Goal: Communication & Community: Participate in discussion

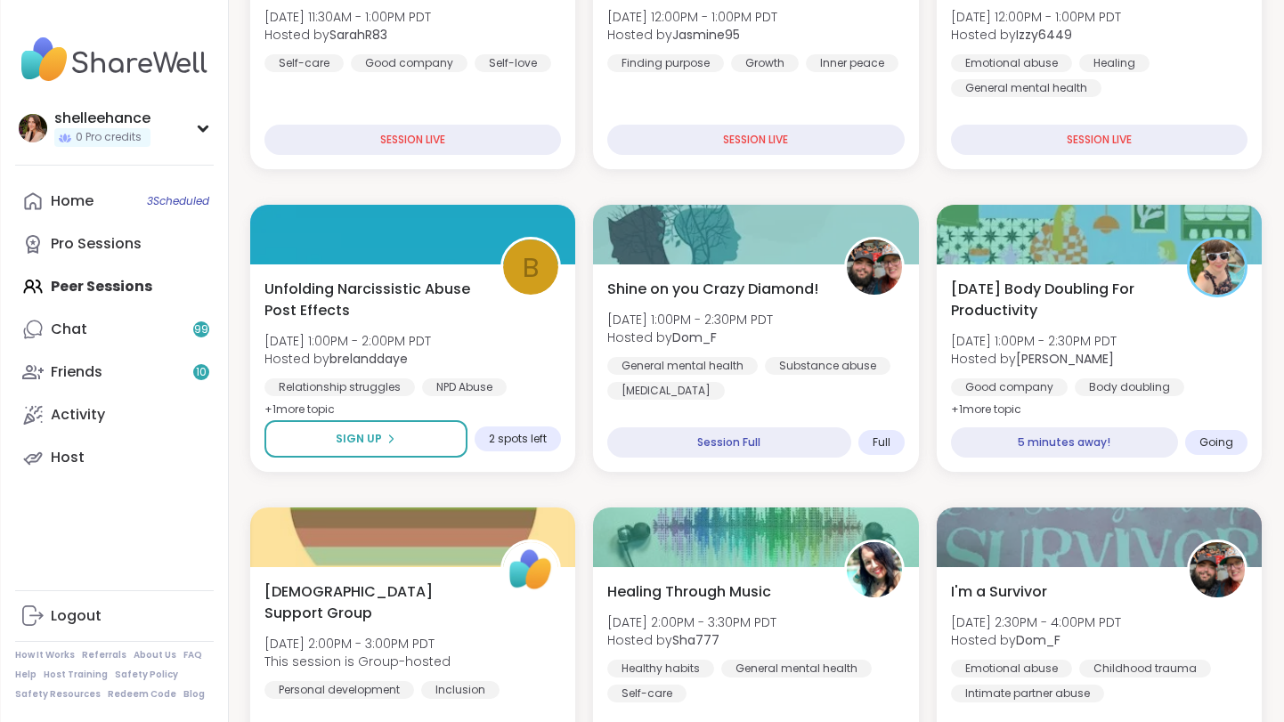
scroll to position [393, 0]
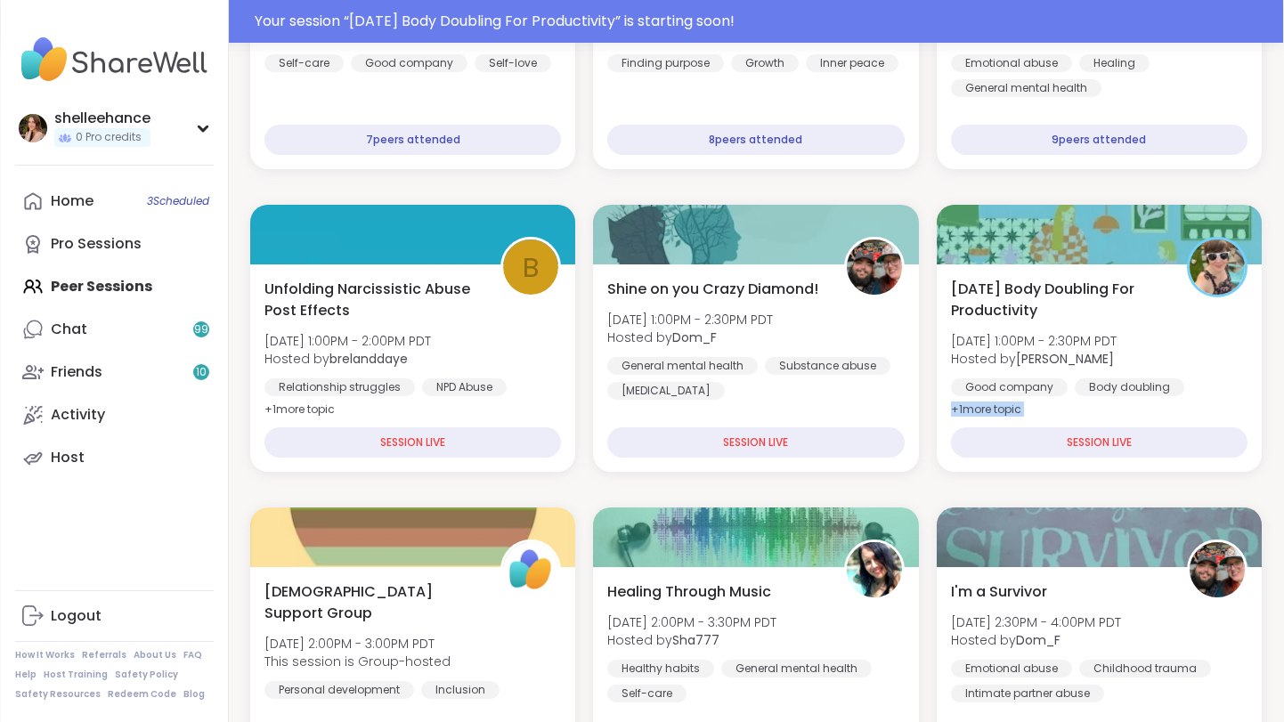
drag, startPoint x: 1245, startPoint y: 406, endPoint x: 1267, endPoint y: 414, distance: 23.7
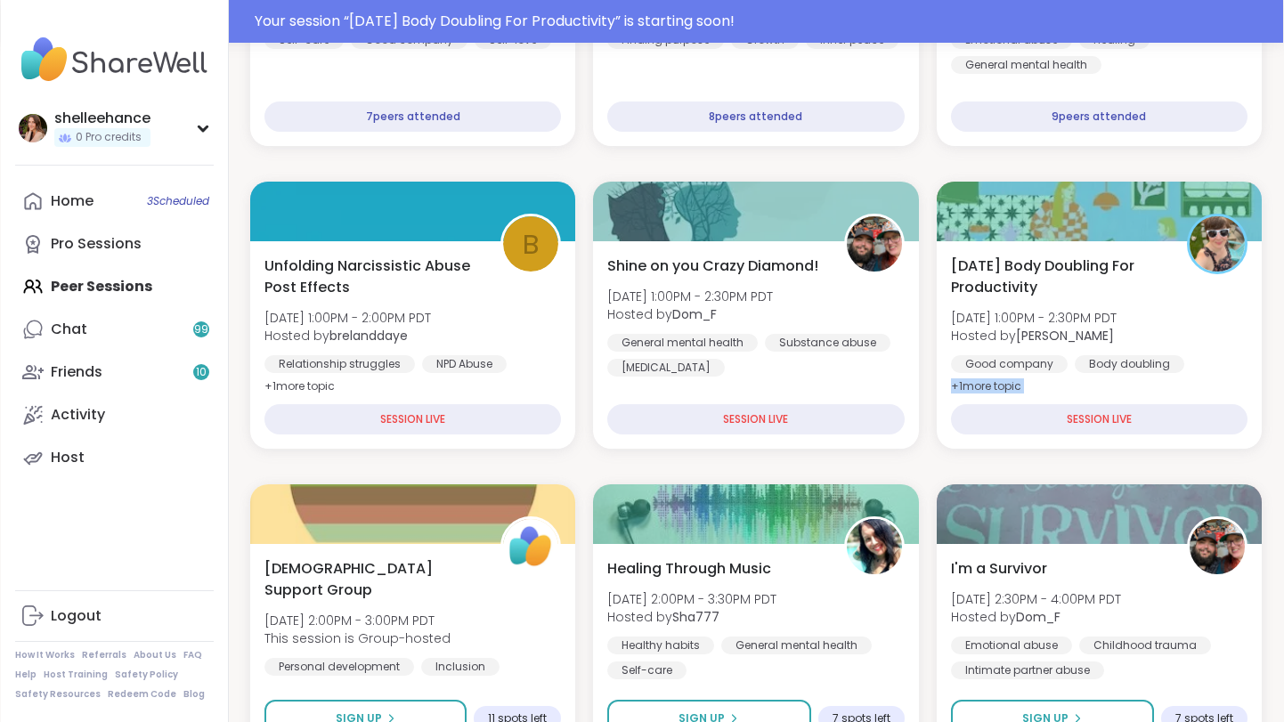
scroll to position [507, 0]
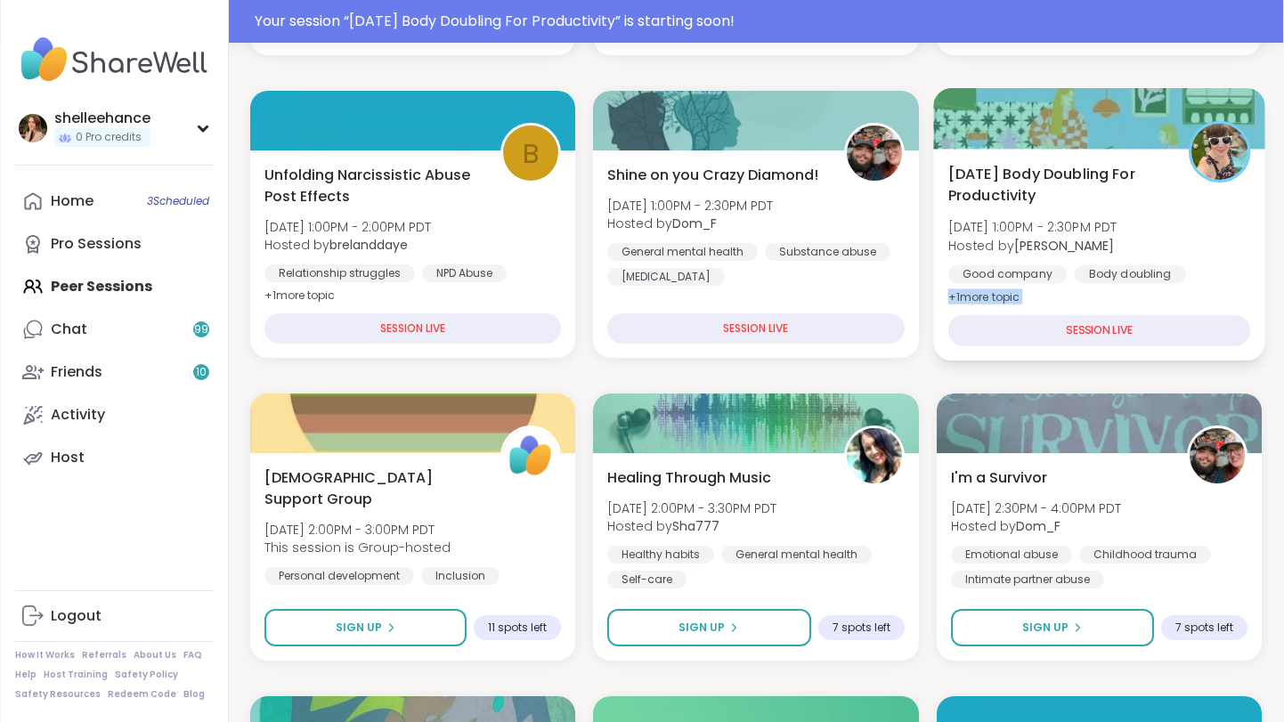
click at [1230, 282] on div "Good company Body doubling Goal-setting" at bounding box center [1099, 287] width 303 height 44
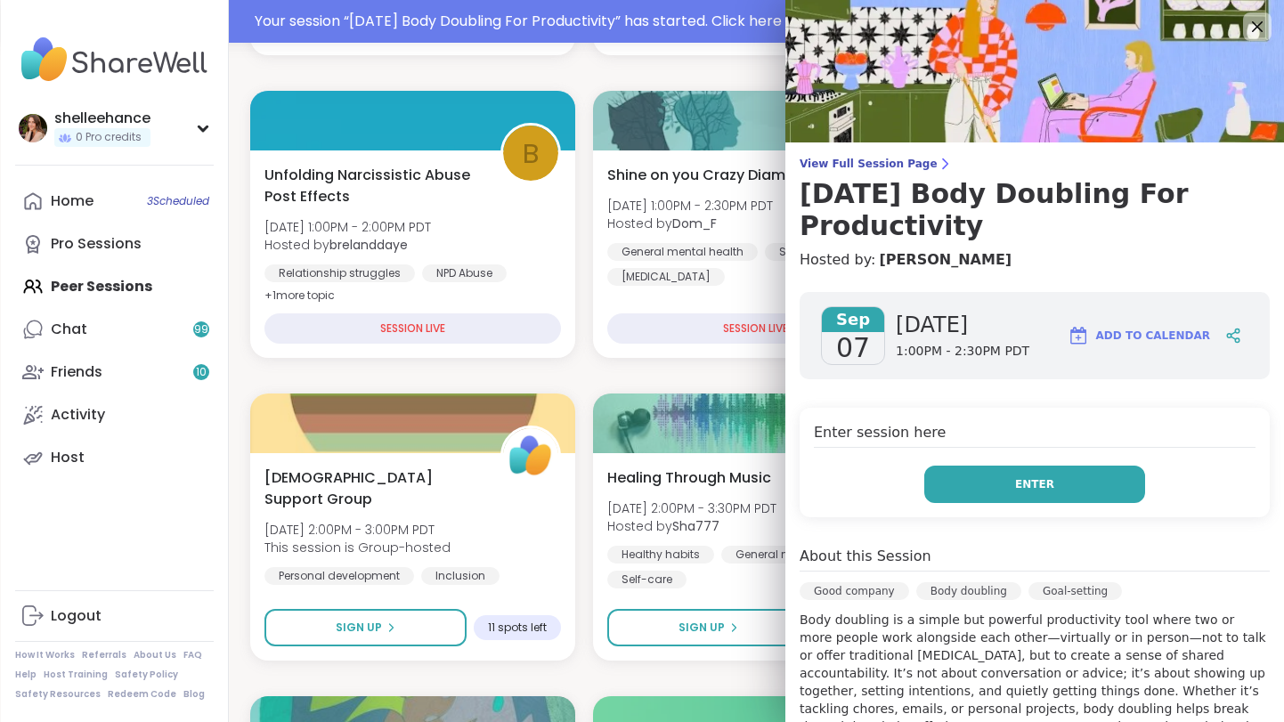
click at [934, 487] on button "Enter" at bounding box center [1035, 484] width 221 height 37
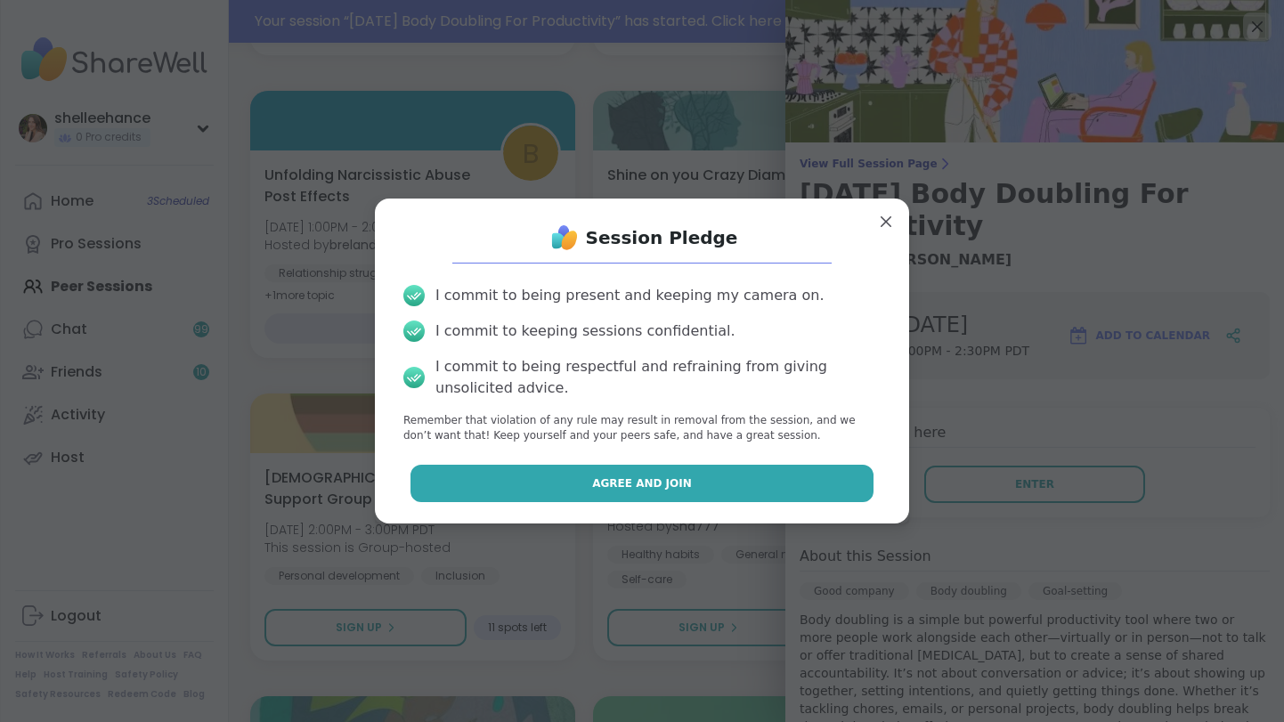
click at [512, 475] on button "Agree and Join" at bounding box center [643, 483] width 464 height 37
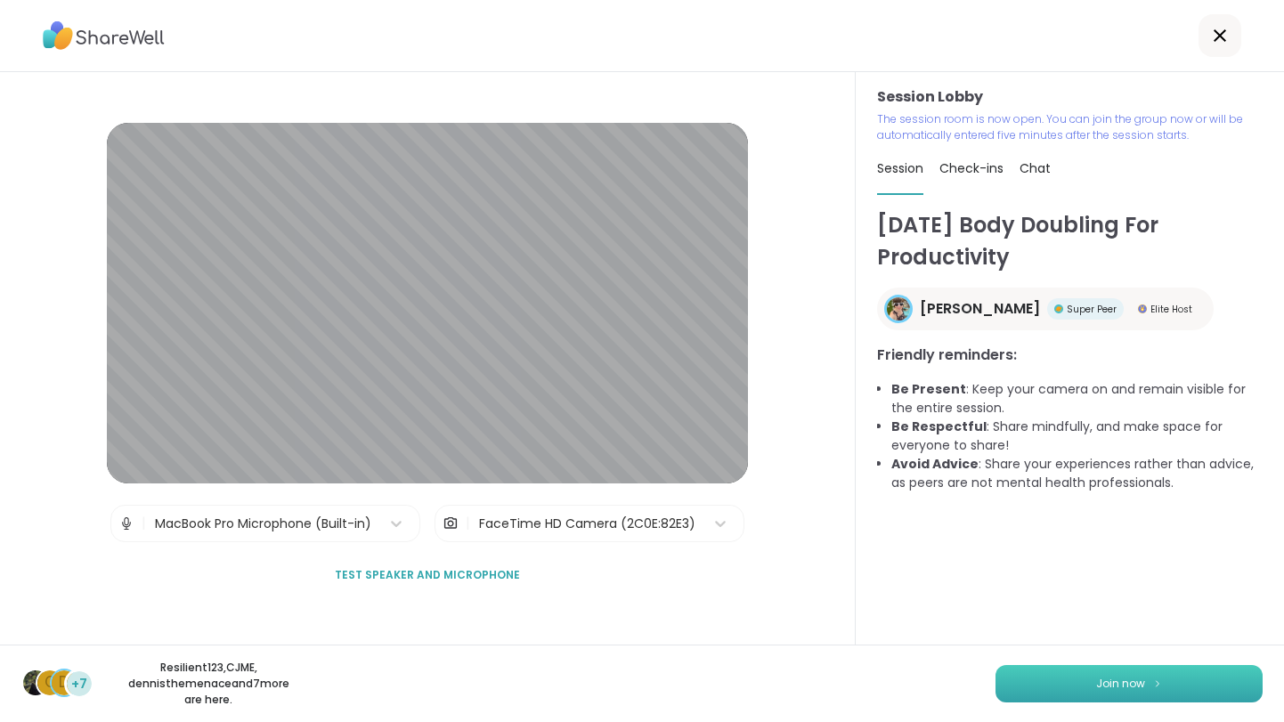
click at [1112, 692] on button "Join now" at bounding box center [1129, 683] width 267 height 37
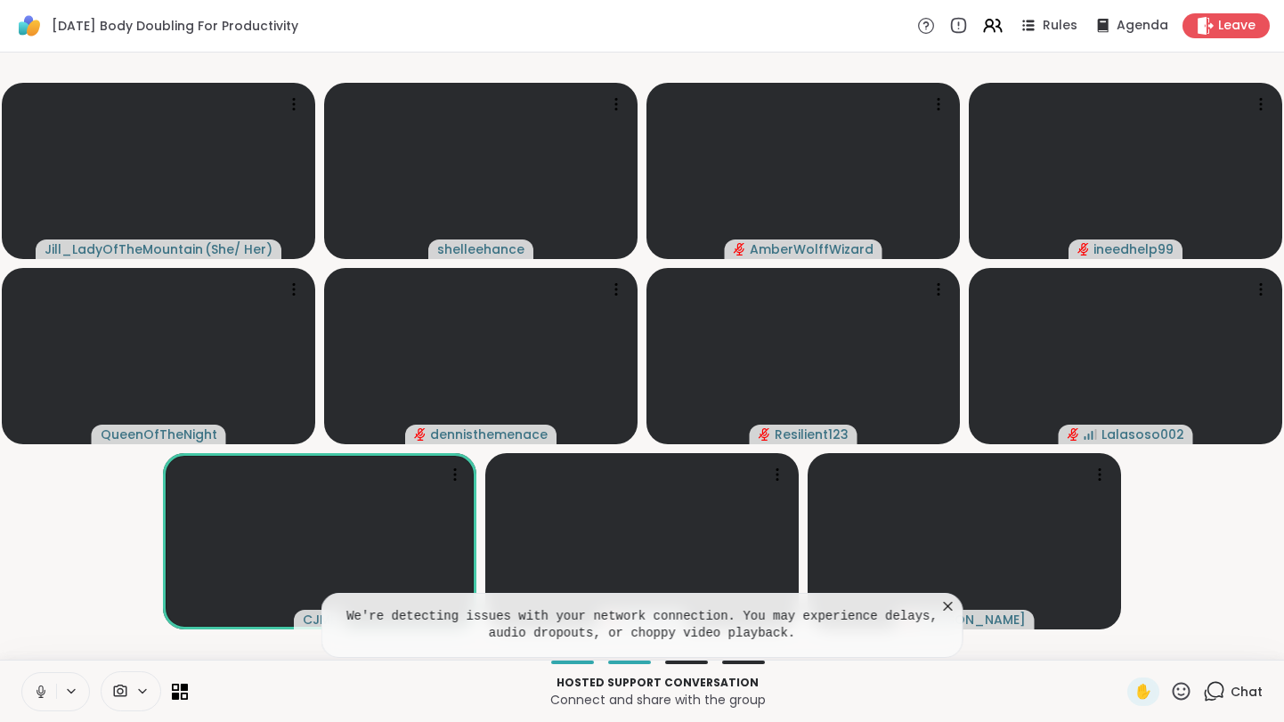
click at [31, 697] on button at bounding box center [39, 691] width 34 height 37
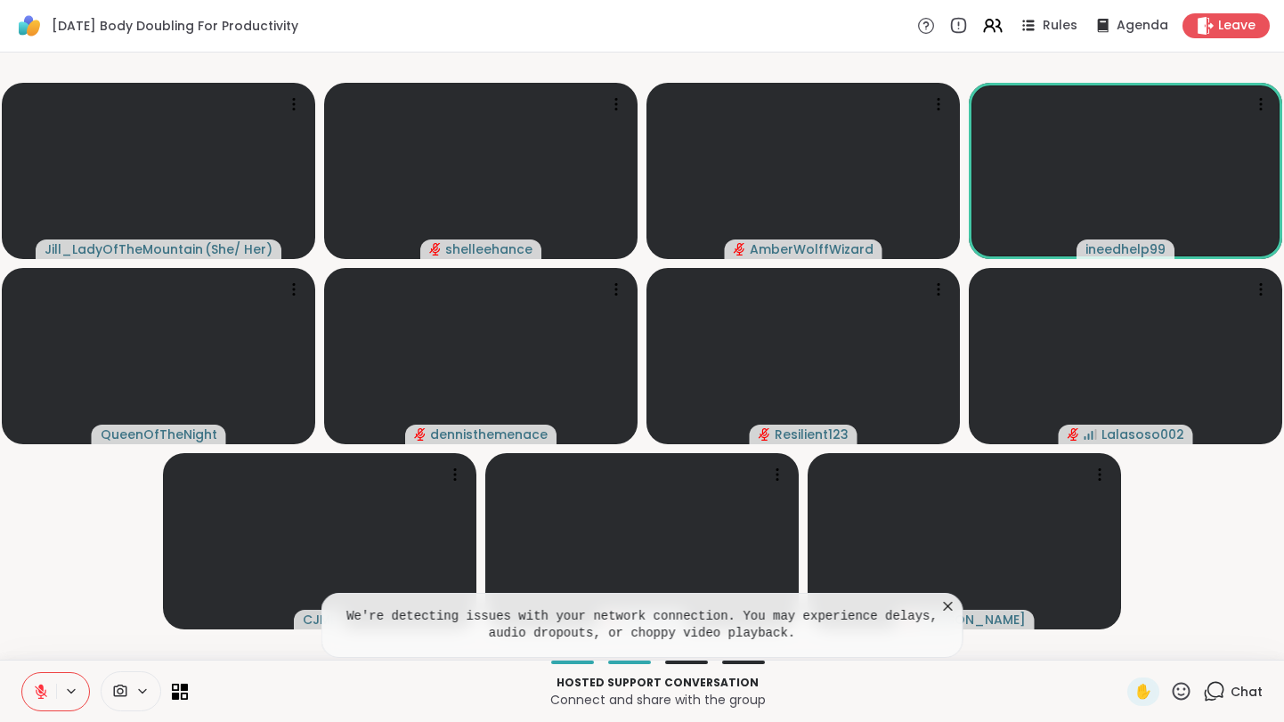
click at [944, 607] on icon at bounding box center [949, 607] width 18 height 18
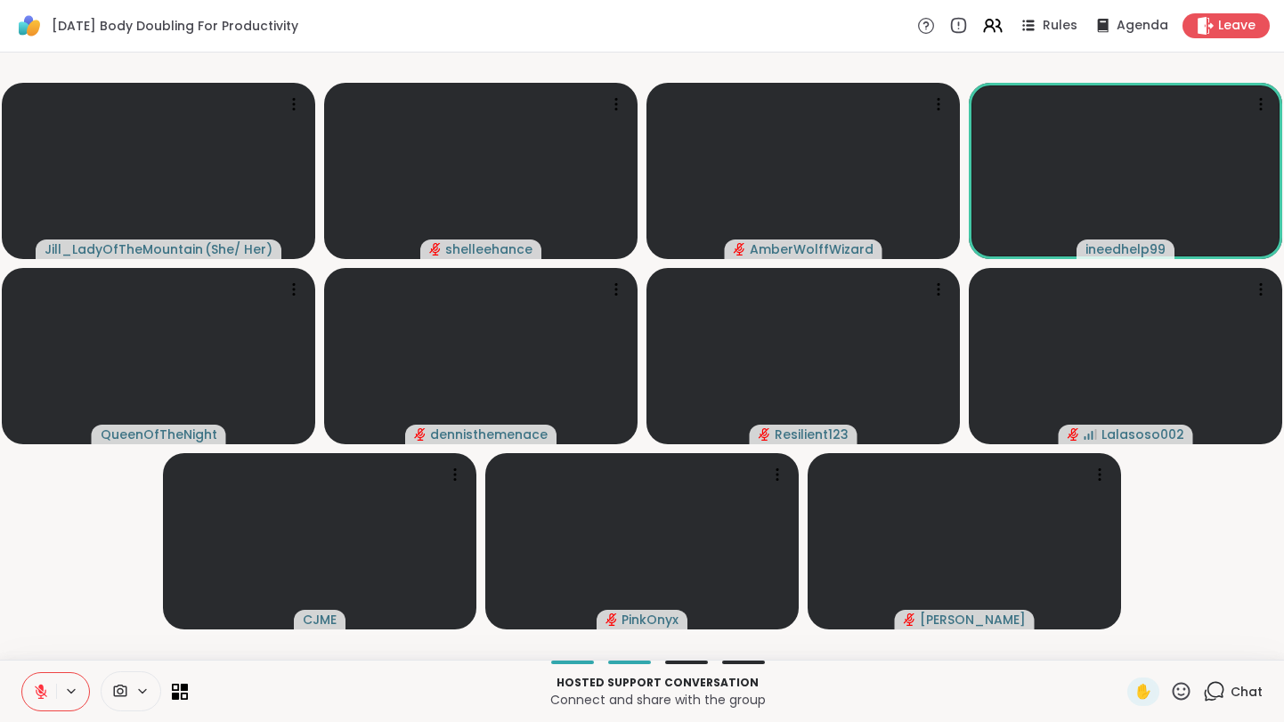
click at [36, 697] on icon at bounding box center [41, 692] width 16 height 16
click at [68, 696] on icon at bounding box center [71, 691] width 14 height 15
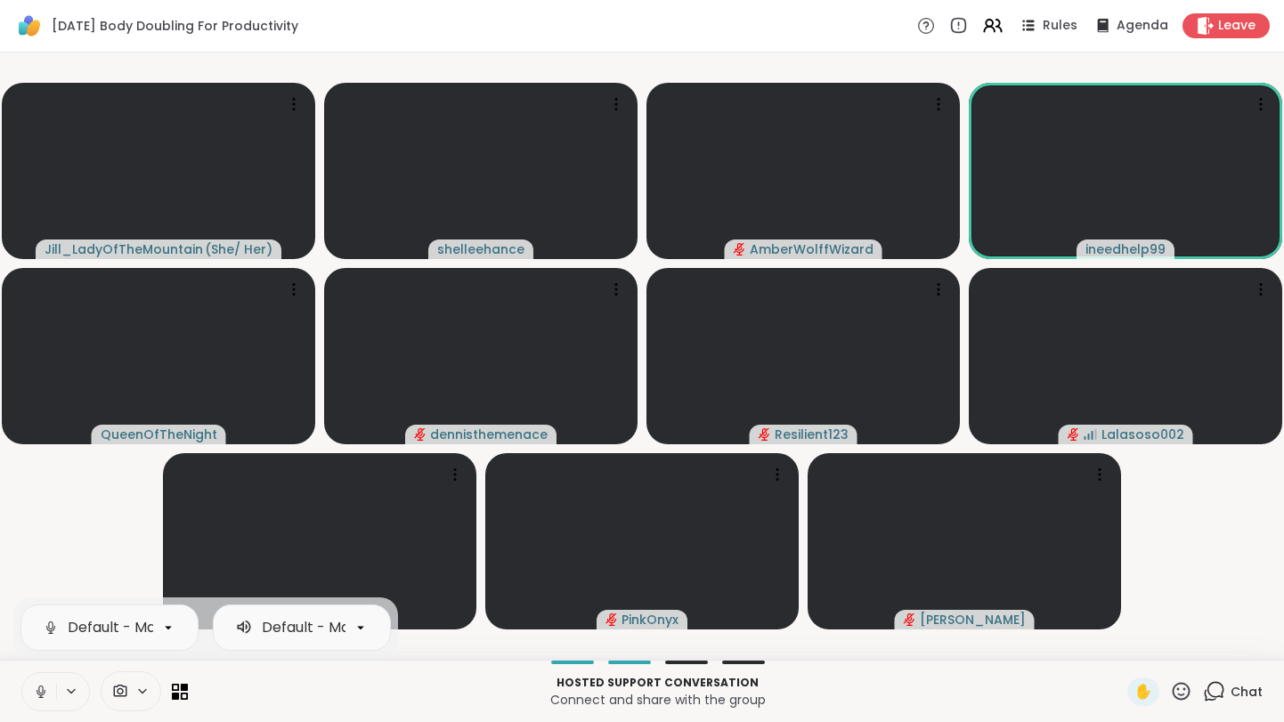
click at [37, 689] on icon at bounding box center [41, 692] width 16 height 16
click at [37, 689] on icon at bounding box center [41, 692] width 12 height 12
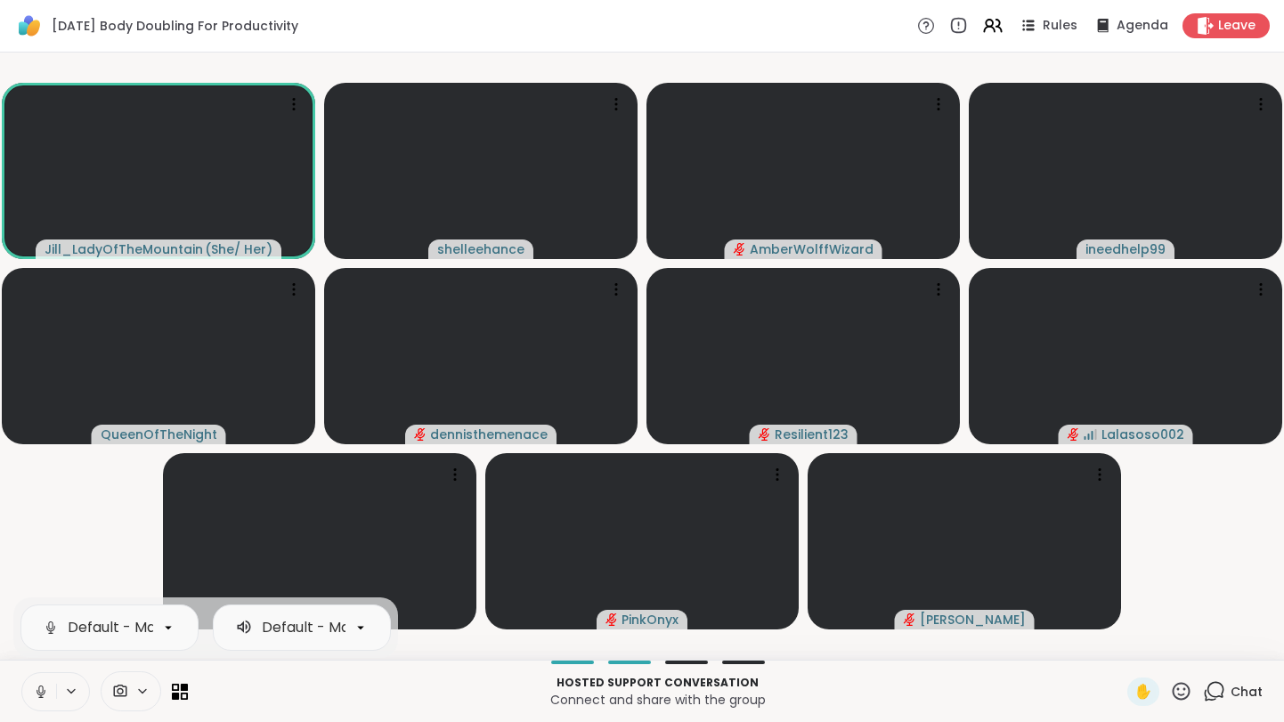
click at [30, 699] on button at bounding box center [39, 691] width 34 height 37
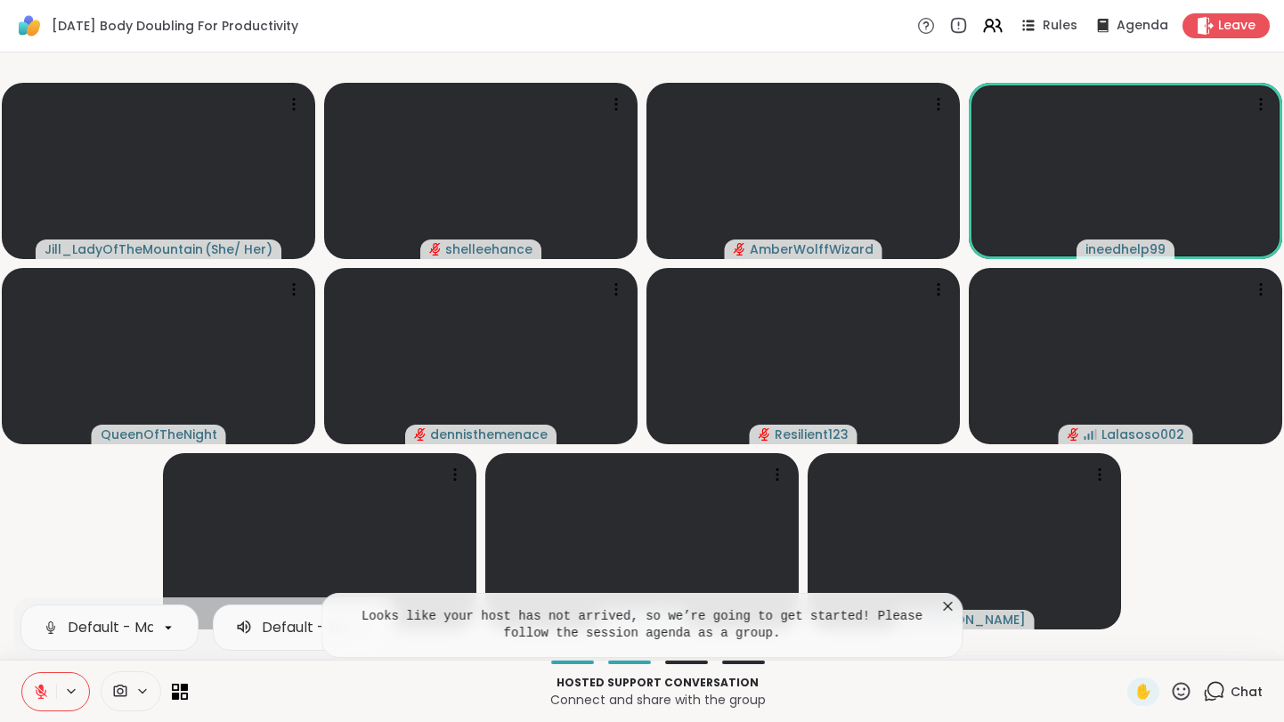
click at [945, 602] on icon at bounding box center [949, 607] width 18 height 18
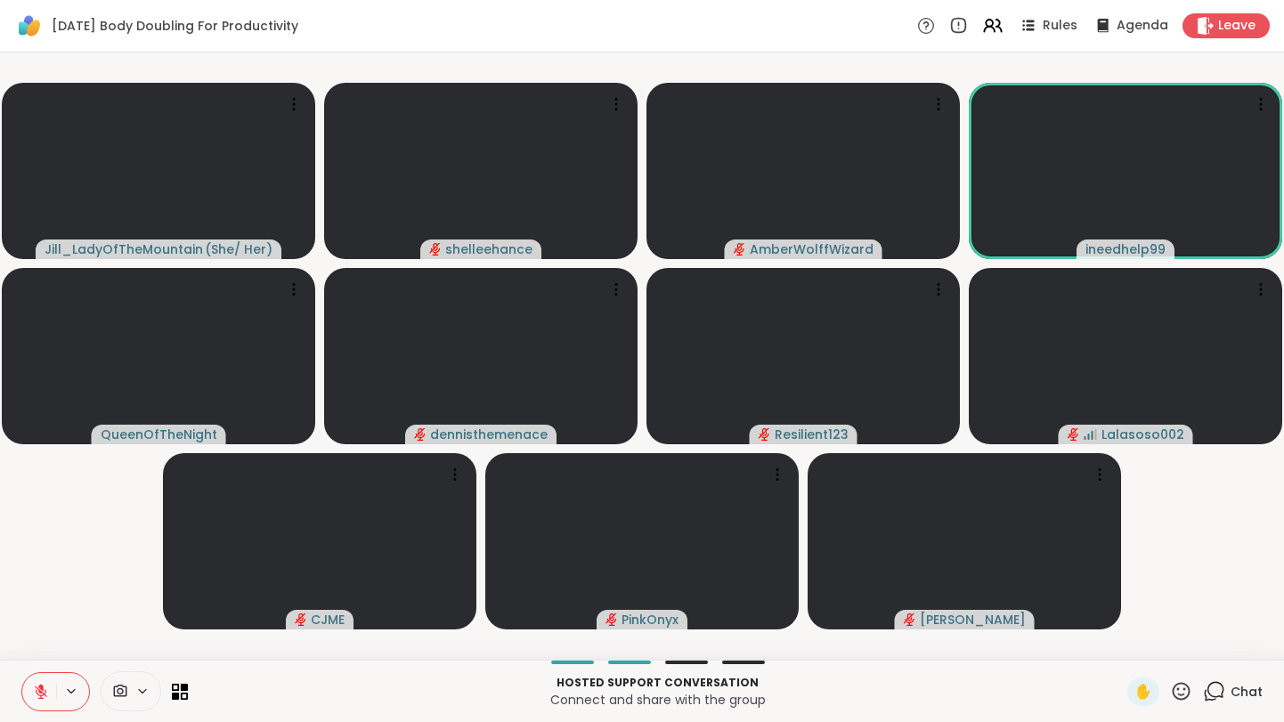
click at [33, 697] on icon at bounding box center [41, 692] width 16 height 16
click at [1244, 26] on span "Leave" at bounding box center [1237, 26] width 39 height 19
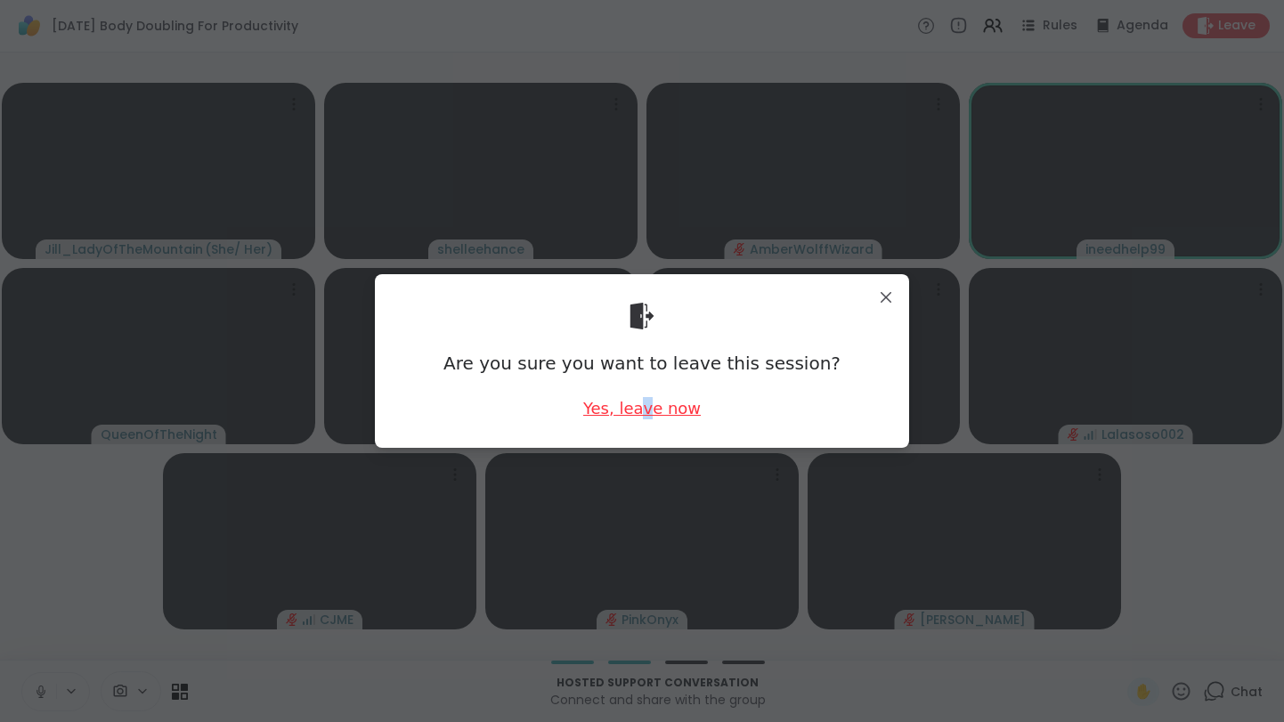
click at [648, 410] on div "Yes, leave now" at bounding box center [642, 408] width 118 height 22
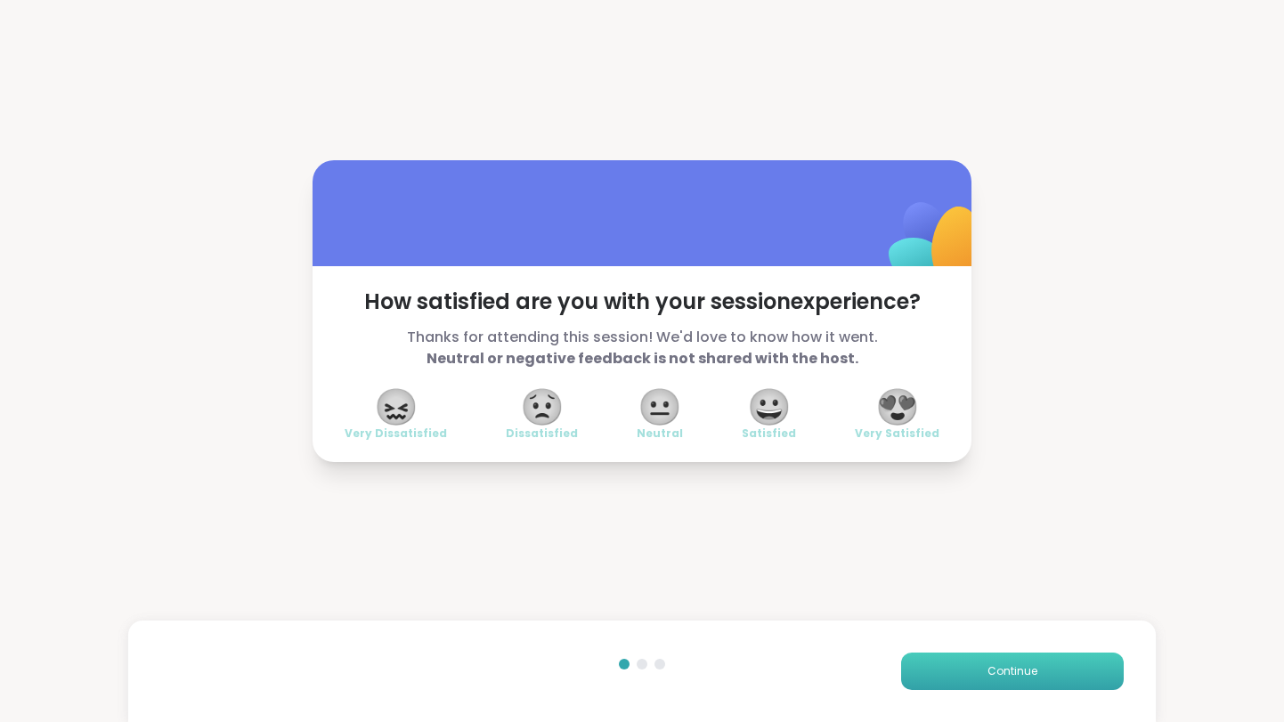
click at [1023, 677] on span "Continue" at bounding box center [1013, 672] width 50 height 16
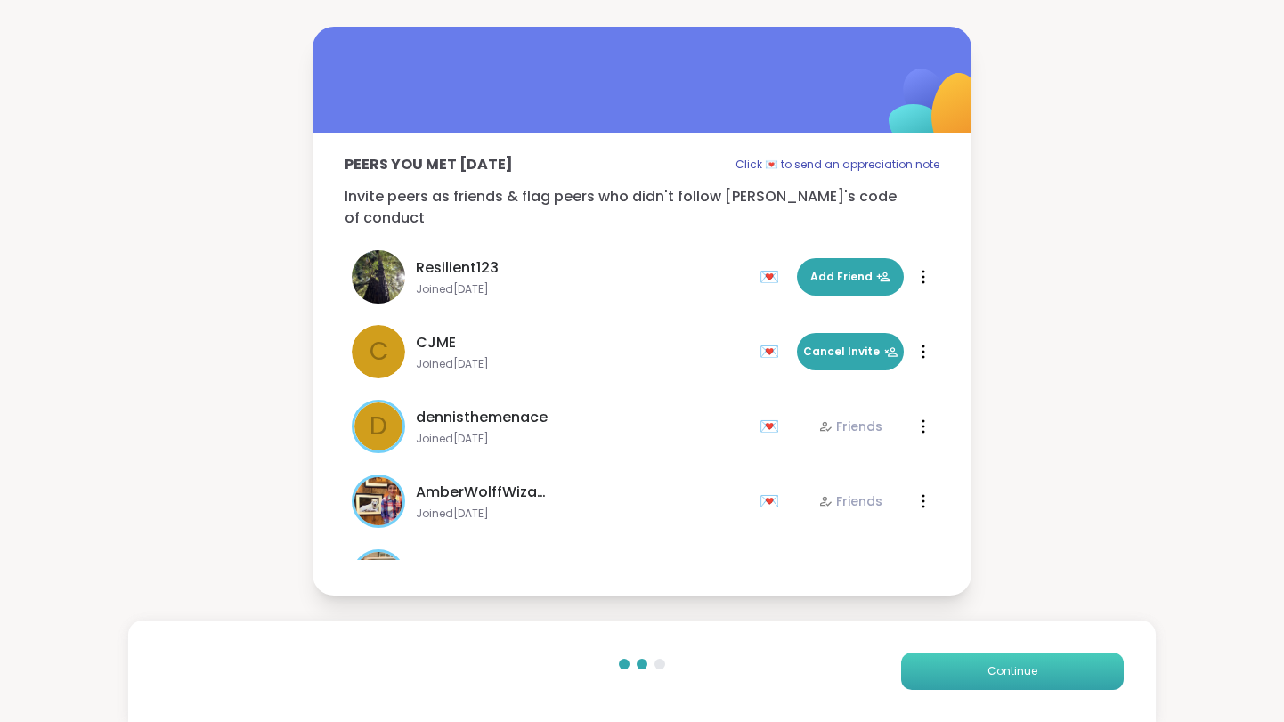
click at [1023, 677] on span "Continue" at bounding box center [1013, 672] width 50 height 16
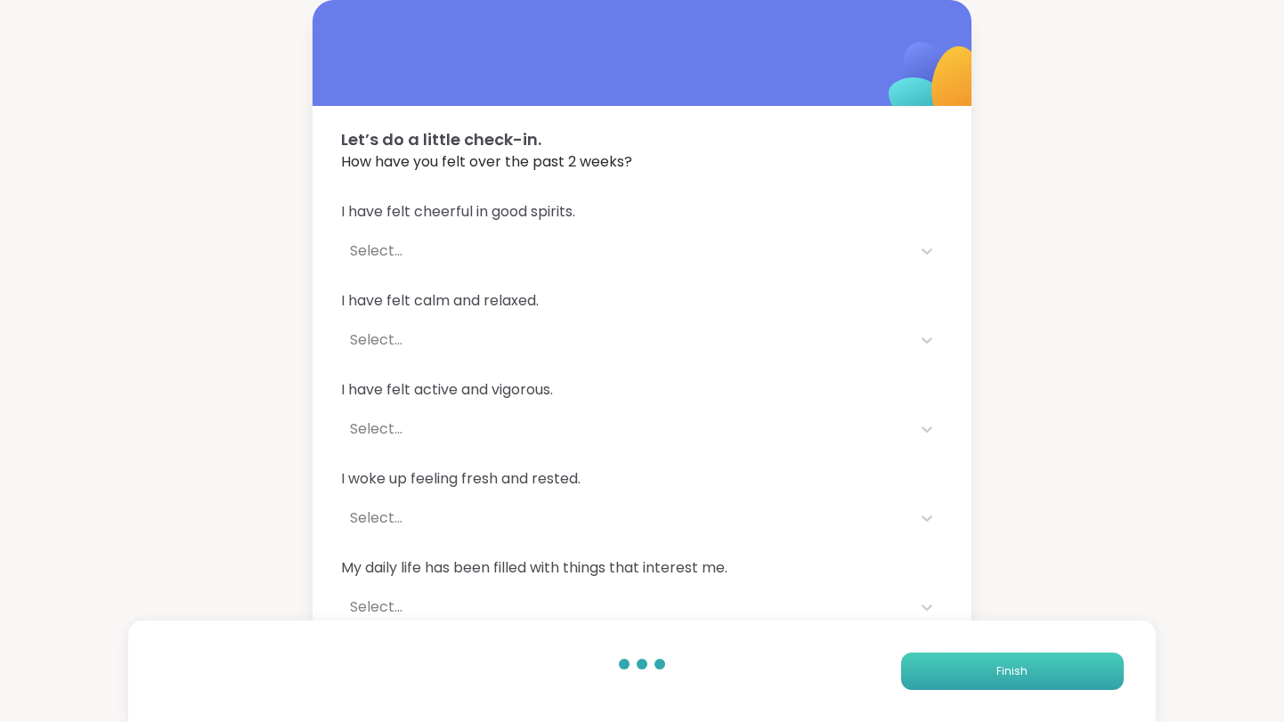
click at [1023, 677] on span "Finish" at bounding box center [1012, 672] width 31 height 16
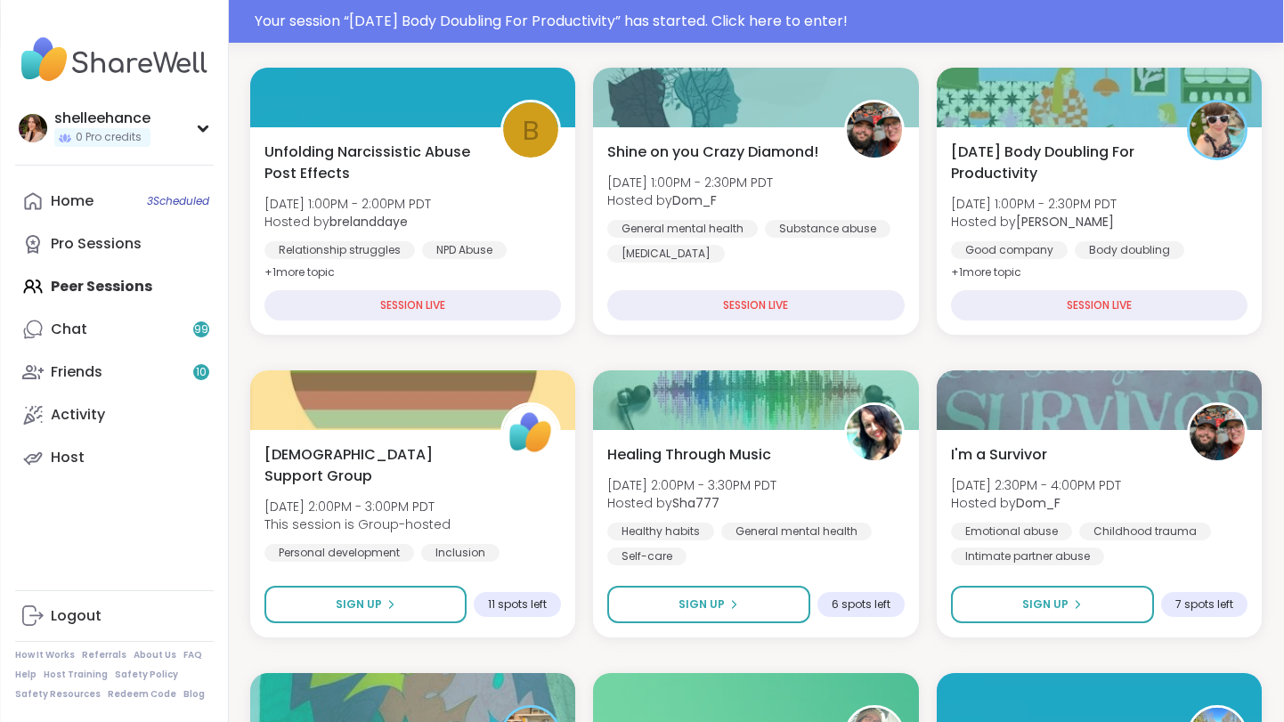
scroll to position [251, 0]
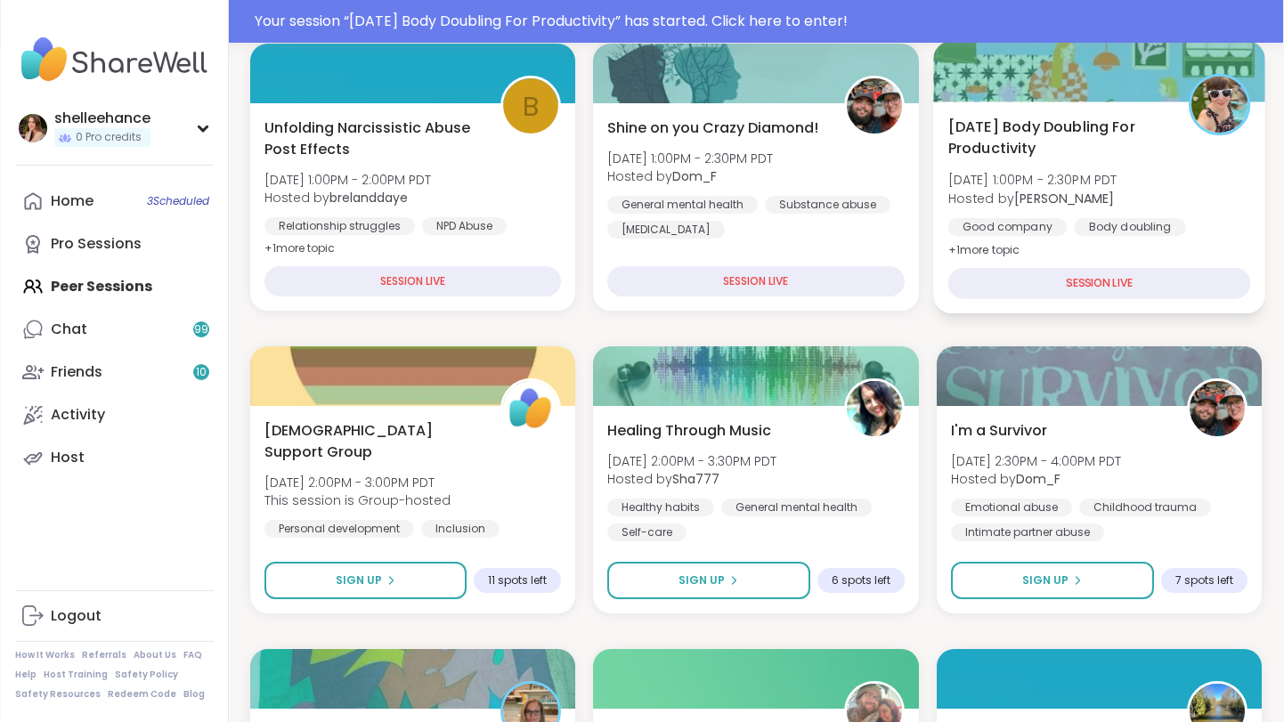
click at [1243, 226] on div "Good company Body doubling Goal-setting" at bounding box center [1099, 240] width 303 height 44
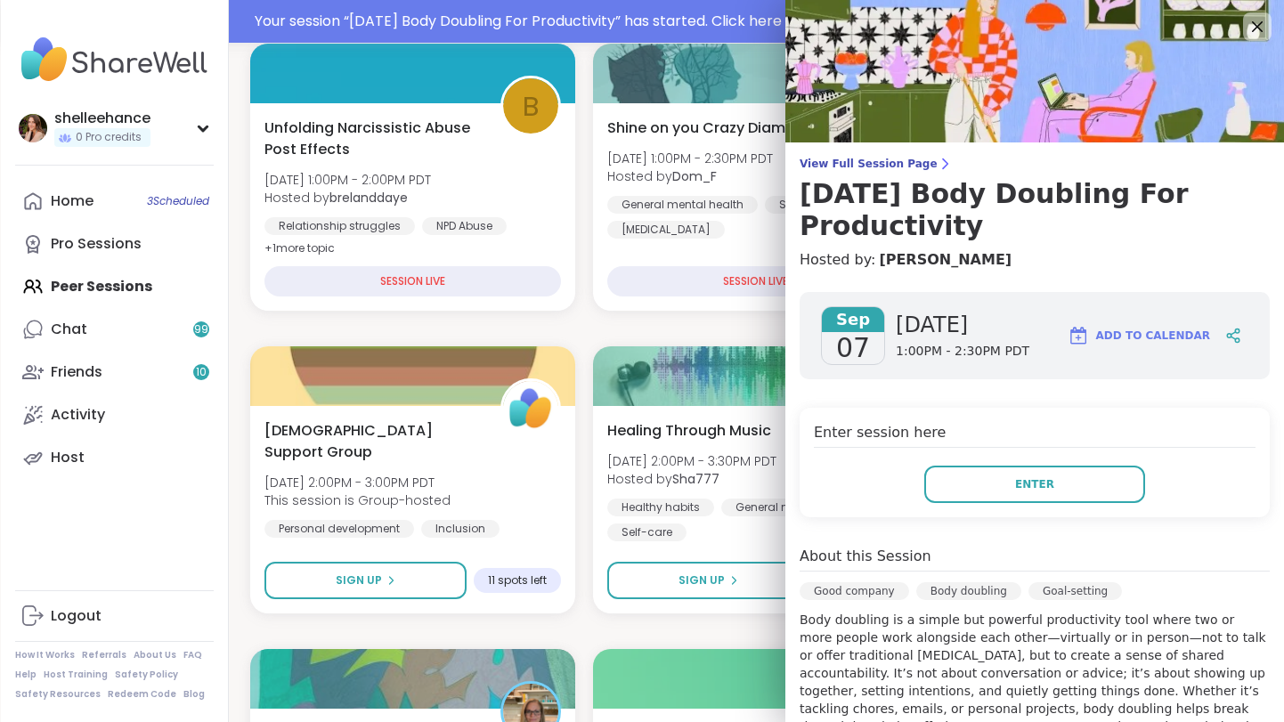
drag, startPoint x: 976, startPoint y: 471, endPoint x: 772, endPoint y: 321, distance: 253.5
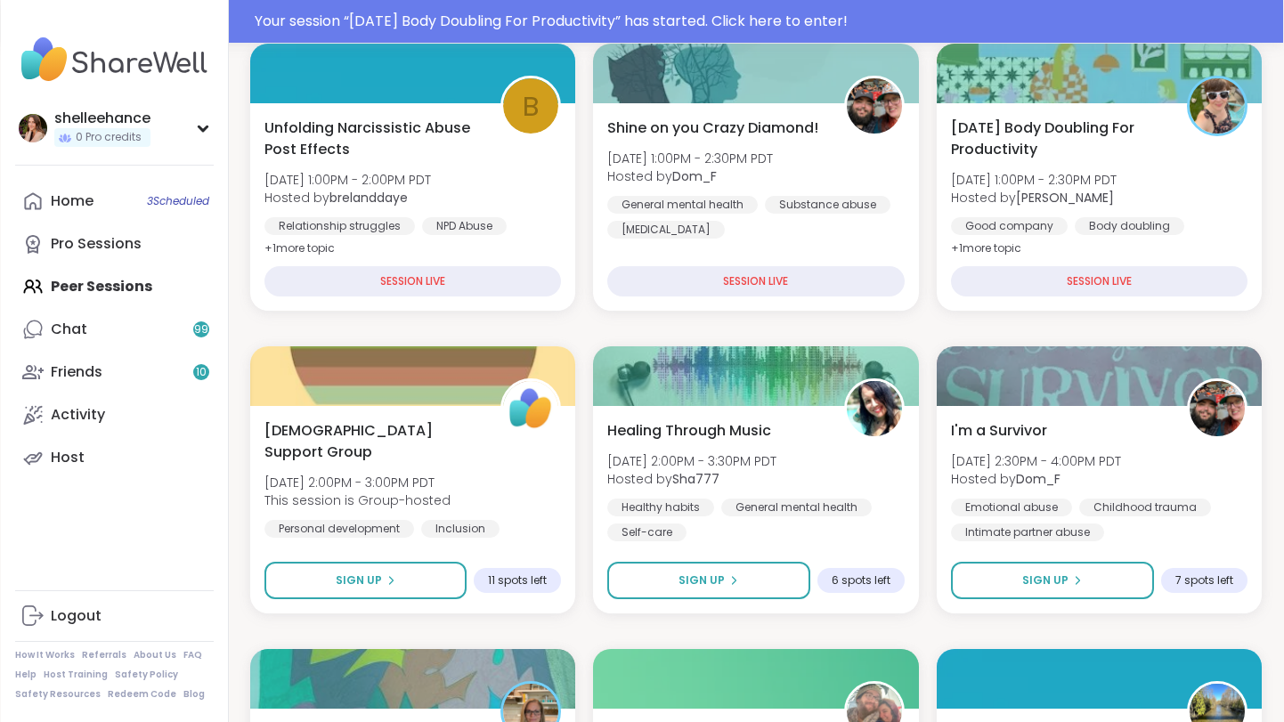
click at [1235, 224] on div "Good company Body doubling Goal-setting" at bounding box center [1099, 240] width 303 height 44
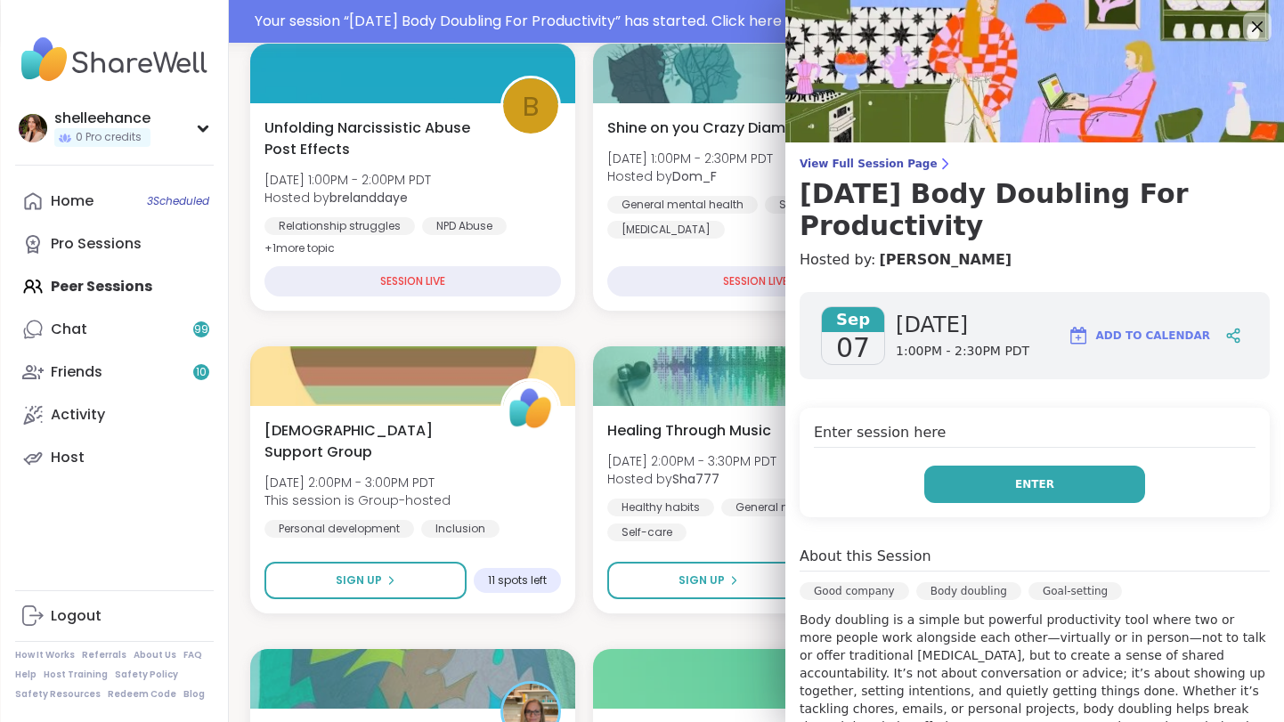
click at [980, 477] on button "Enter" at bounding box center [1035, 484] width 221 height 37
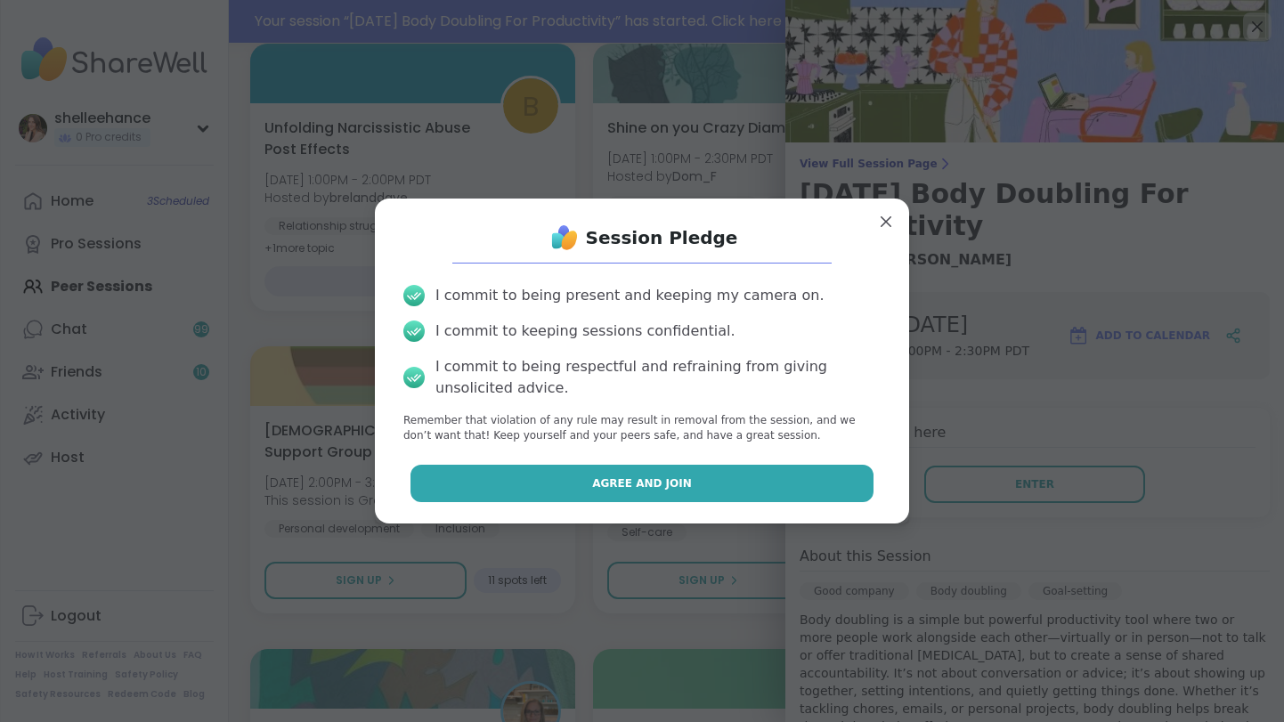
click at [515, 481] on button "Agree and Join" at bounding box center [643, 483] width 464 height 37
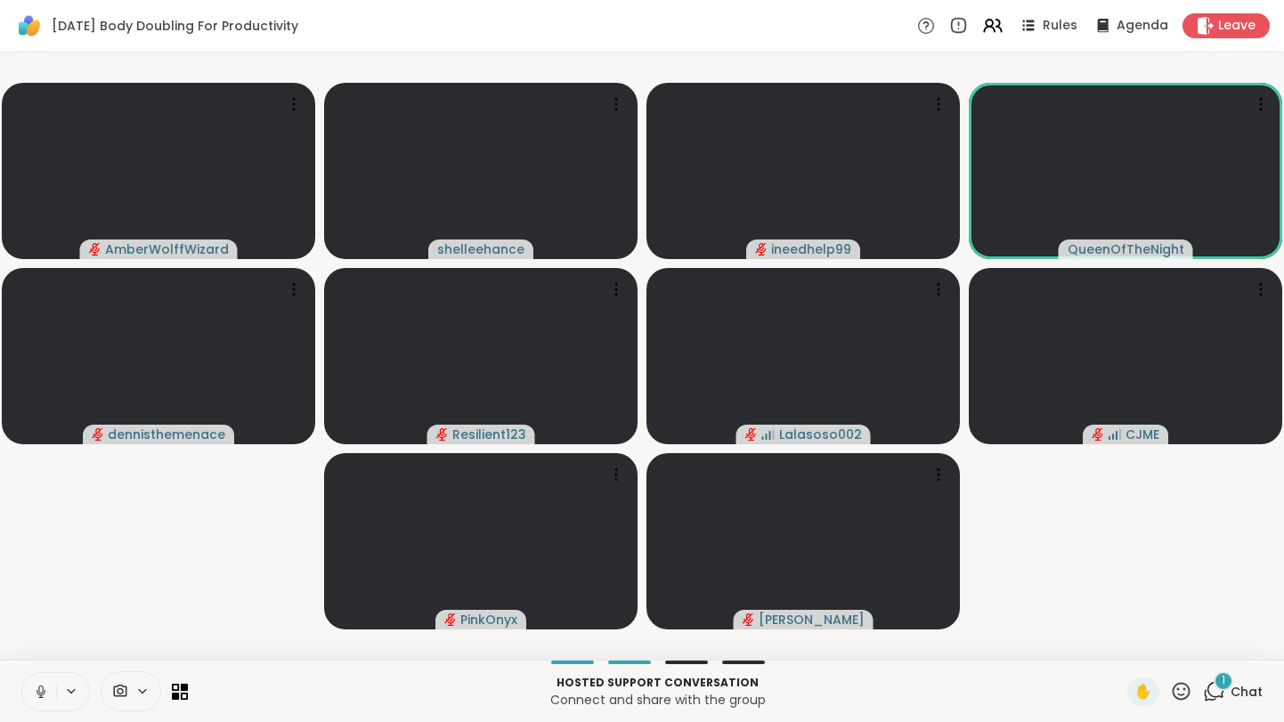
click at [39, 698] on icon at bounding box center [41, 692] width 16 height 16
click at [37, 697] on icon at bounding box center [41, 692] width 16 height 16
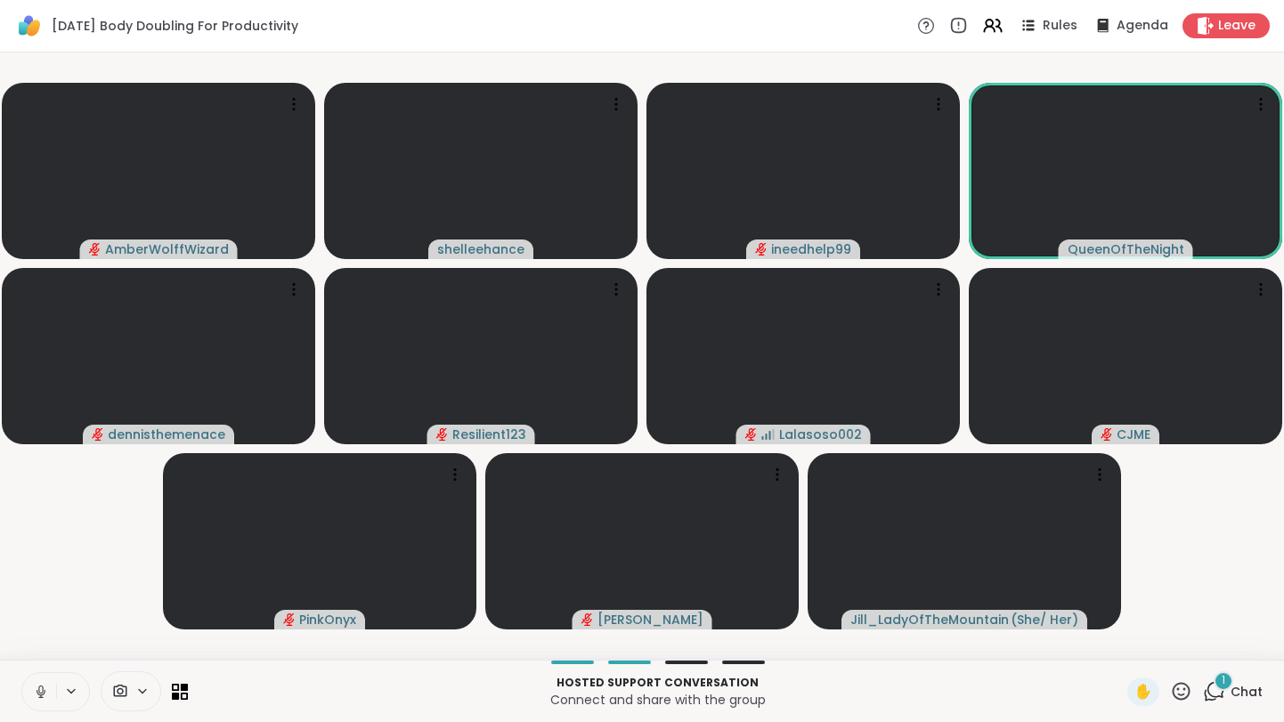
click at [33, 697] on icon at bounding box center [41, 692] width 16 height 16
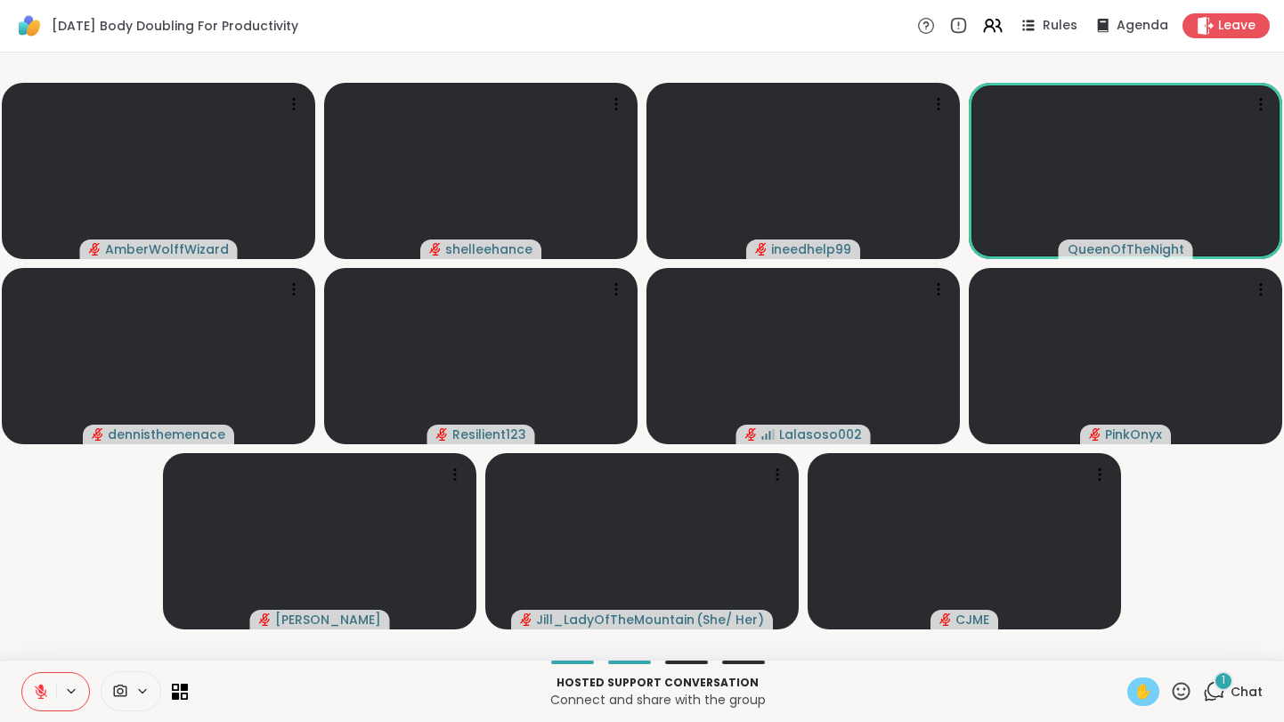
click at [1150, 692] on span "✋" at bounding box center [1144, 691] width 18 height 21
click at [35, 687] on icon at bounding box center [41, 692] width 12 height 12
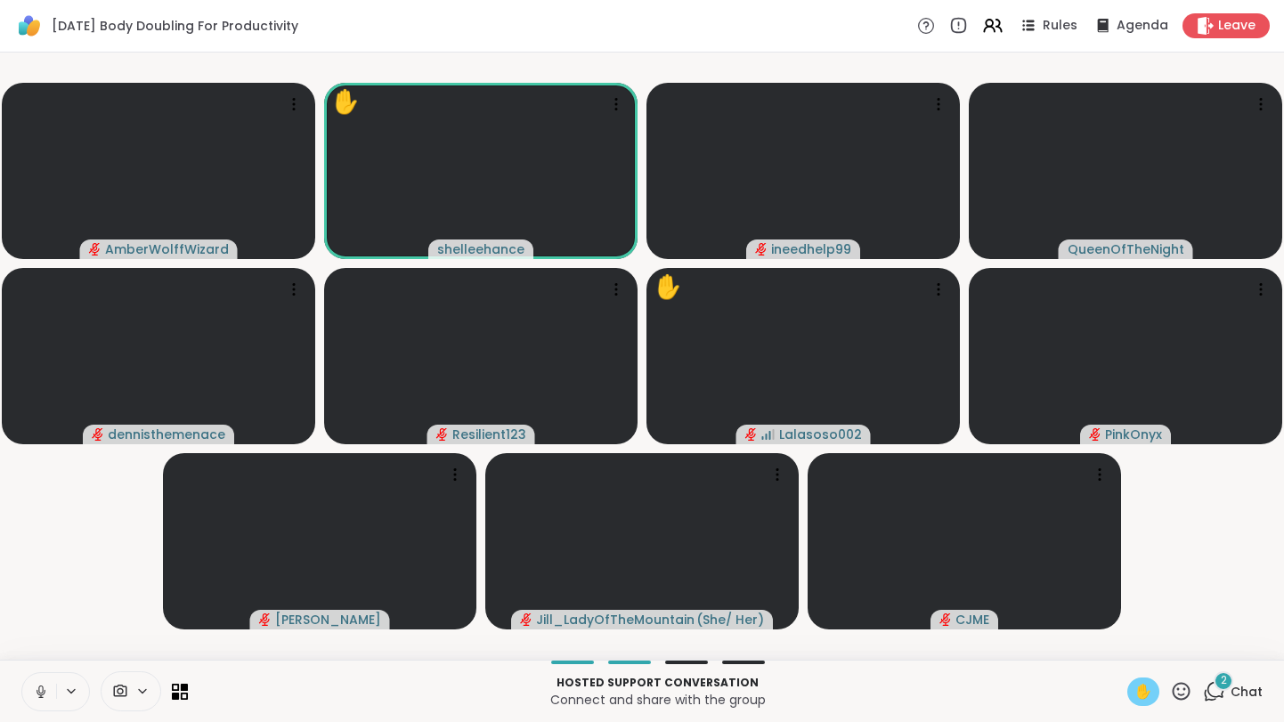
click at [1139, 696] on span "✋" at bounding box center [1144, 691] width 18 height 21
click at [33, 695] on icon at bounding box center [41, 692] width 16 height 16
